Goal: Information Seeking & Learning: Learn about a topic

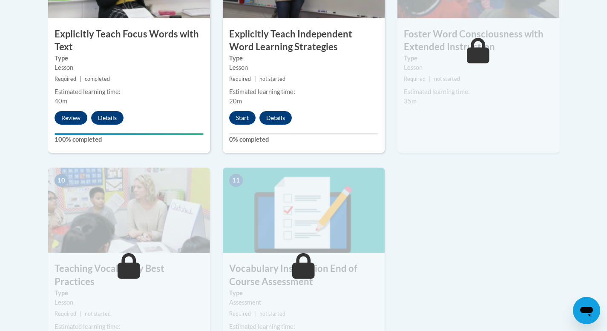
scroll to position [821, 0]
